Goal: Transaction & Acquisition: Purchase product/service

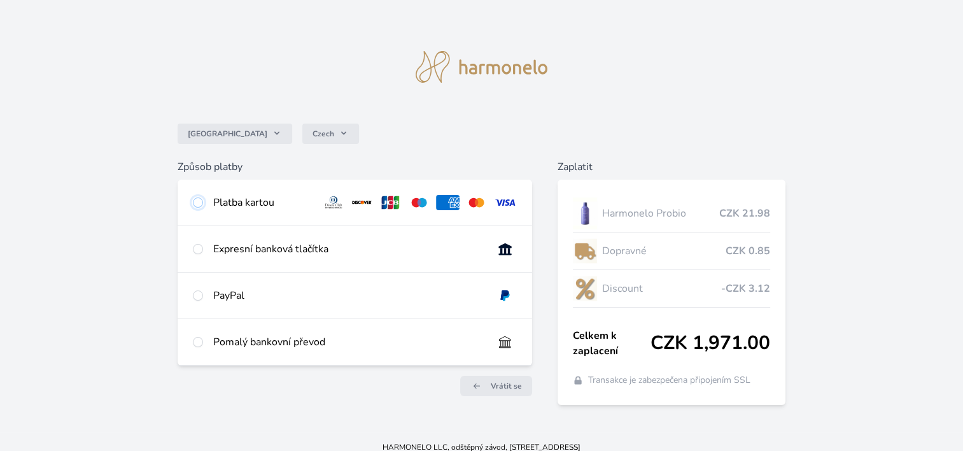
click at [198, 201] on input "radio" at bounding box center [198, 202] width 10 height 10
radio input "true"
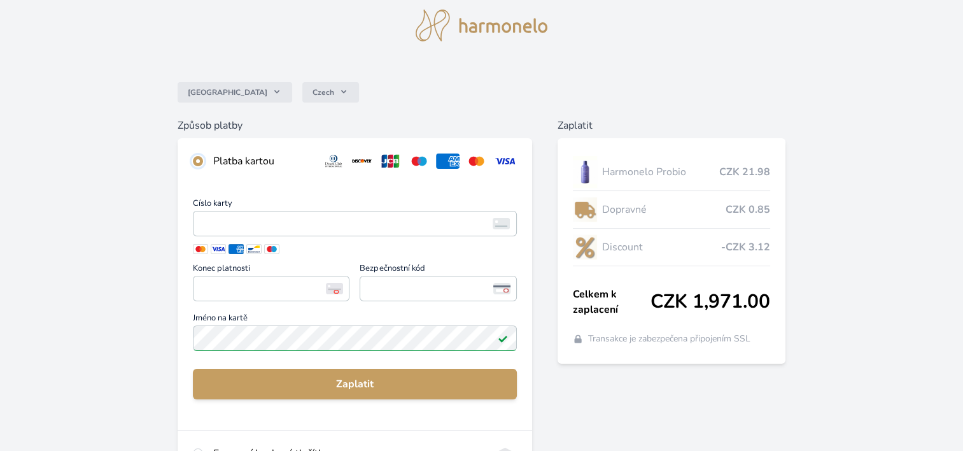
scroll to position [64, 0]
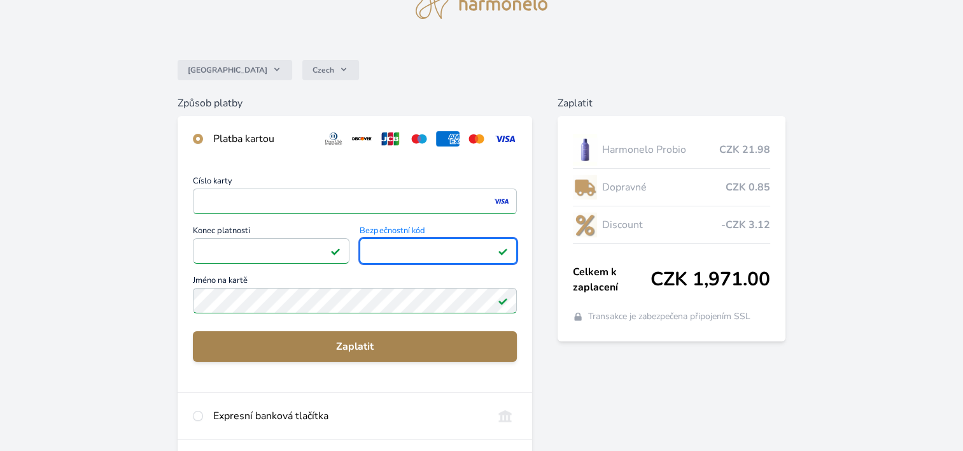
click at [345, 342] on span "Zaplatit" at bounding box center [355, 346] width 304 height 15
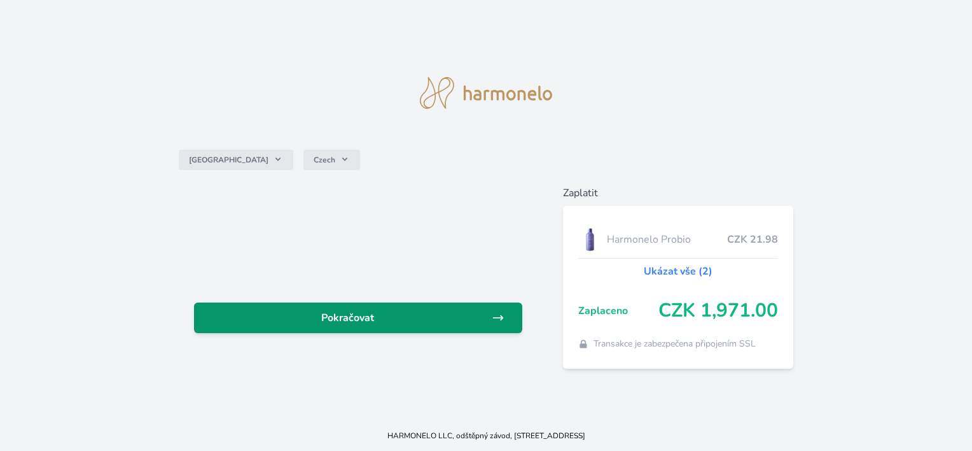
click at [349, 315] on span "Pokračovat" at bounding box center [347, 317] width 287 height 15
